Goal: Task Accomplishment & Management: Manage account settings

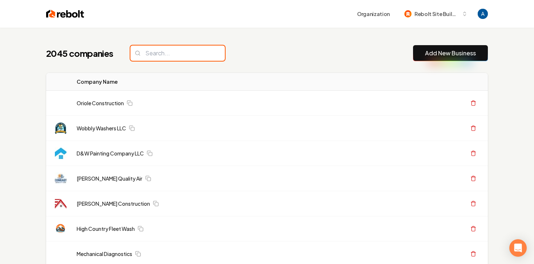
click at [183, 52] on input "search" at bounding box center [177, 52] width 95 height 15
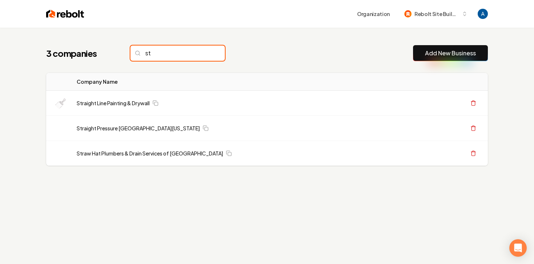
type input "s"
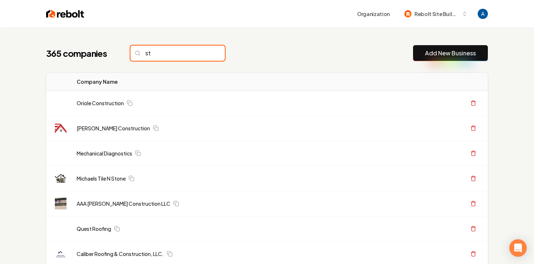
type input "s"
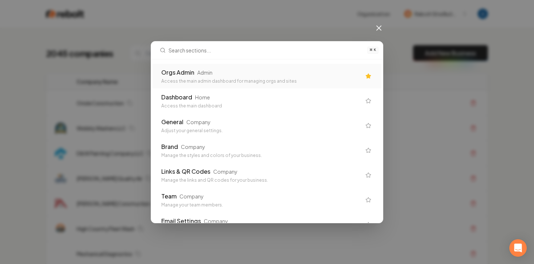
click at [196, 83] on div "Access the main admin dashboard for managing orgs and sites" at bounding box center [261, 81] width 200 height 6
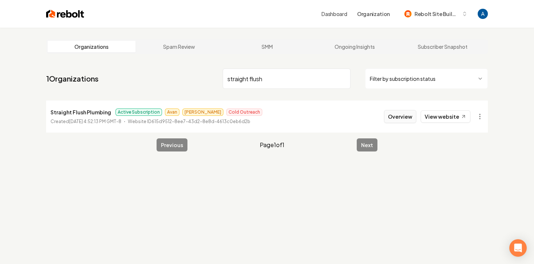
type input "straight flush"
click at [391, 117] on button "Overview" at bounding box center [400, 116] width 32 height 13
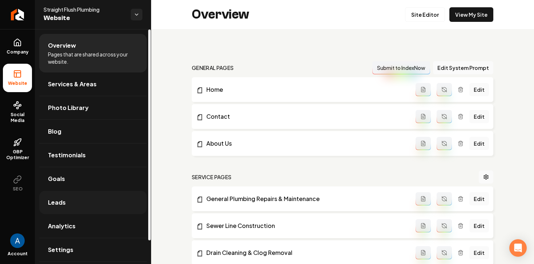
click at [53, 198] on span "Leads" at bounding box center [57, 202] width 18 height 9
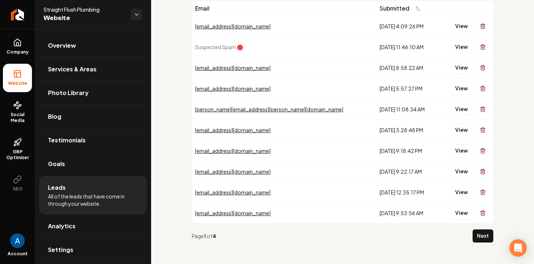
scroll to position [47, 0]
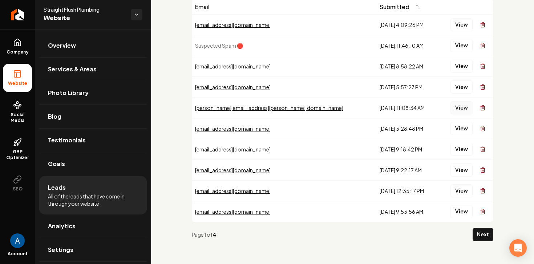
click at [457, 108] on button "View" at bounding box center [462, 107] width 22 height 13
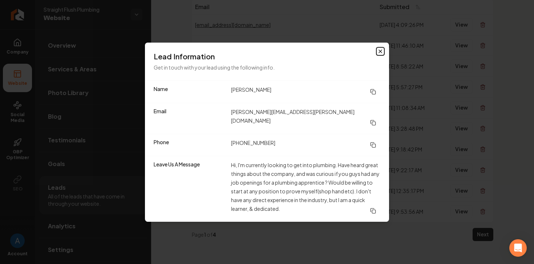
click at [381, 53] on icon "button" at bounding box center [380, 51] width 3 height 3
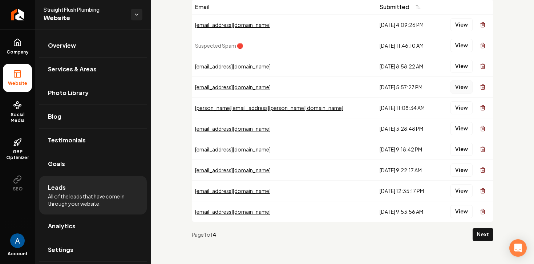
click at [461, 88] on button "View" at bounding box center [462, 86] width 22 height 13
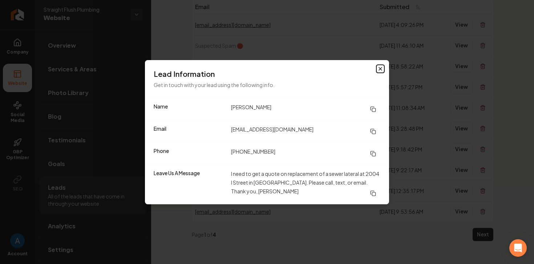
click at [381, 68] on icon "button" at bounding box center [380, 68] width 3 height 3
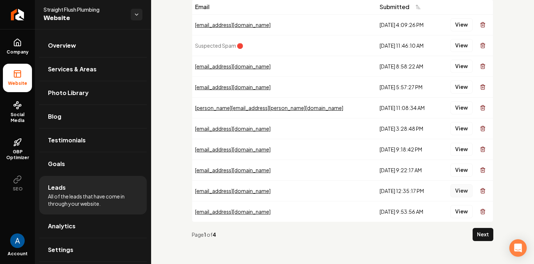
click at [464, 195] on button "View" at bounding box center [462, 190] width 22 height 13
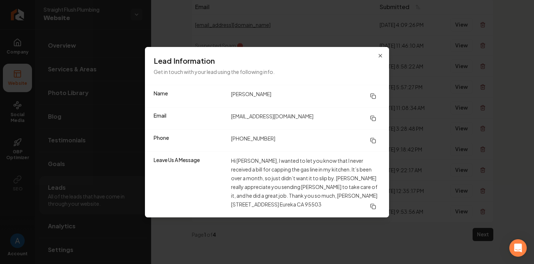
click at [377, 58] on div "Lead Information Get in touch with your lead using the following info." at bounding box center [267, 66] width 244 height 38
click at [380, 59] on icon "button" at bounding box center [381, 56] width 6 height 6
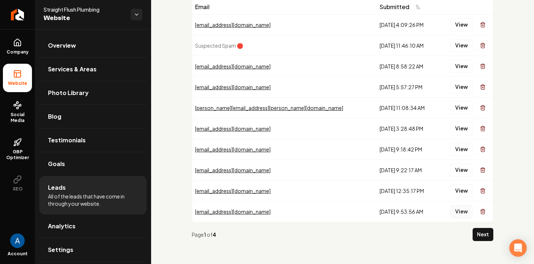
click at [466, 212] on button "View" at bounding box center [462, 211] width 22 height 13
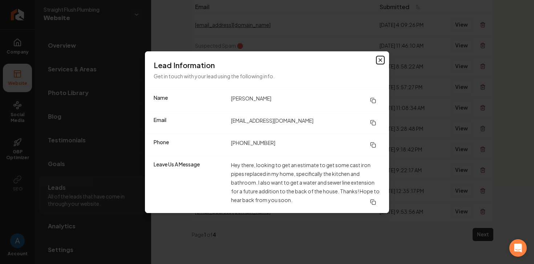
click at [380, 61] on icon "button" at bounding box center [381, 60] width 6 height 6
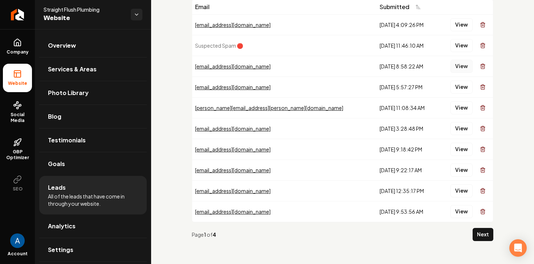
click at [467, 67] on button "View" at bounding box center [462, 66] width 22 height 13
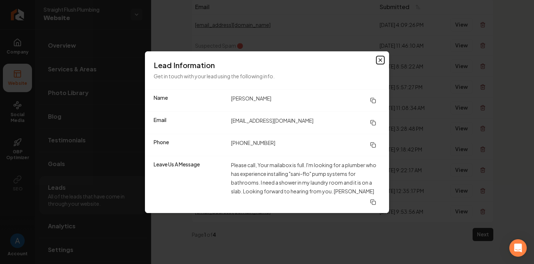
click at [381, 61] on icon "button" at bounding box center [380, 60] width 3 height 3
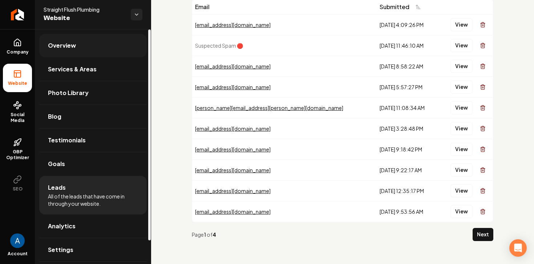
click at [57, 46] on span "Overview" at bounding box center [62, 45] width 28 height 9
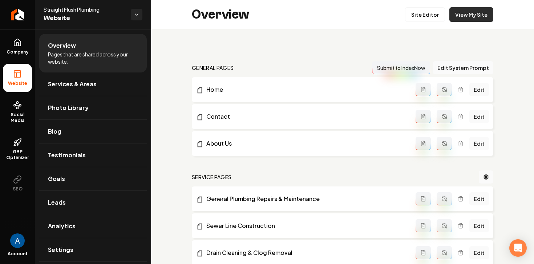
click at [461, 15] on link "View My Site" at bounding box center [472, 14] width 44 height 15
